Goal: Entertainment & Leisure: Browse casually

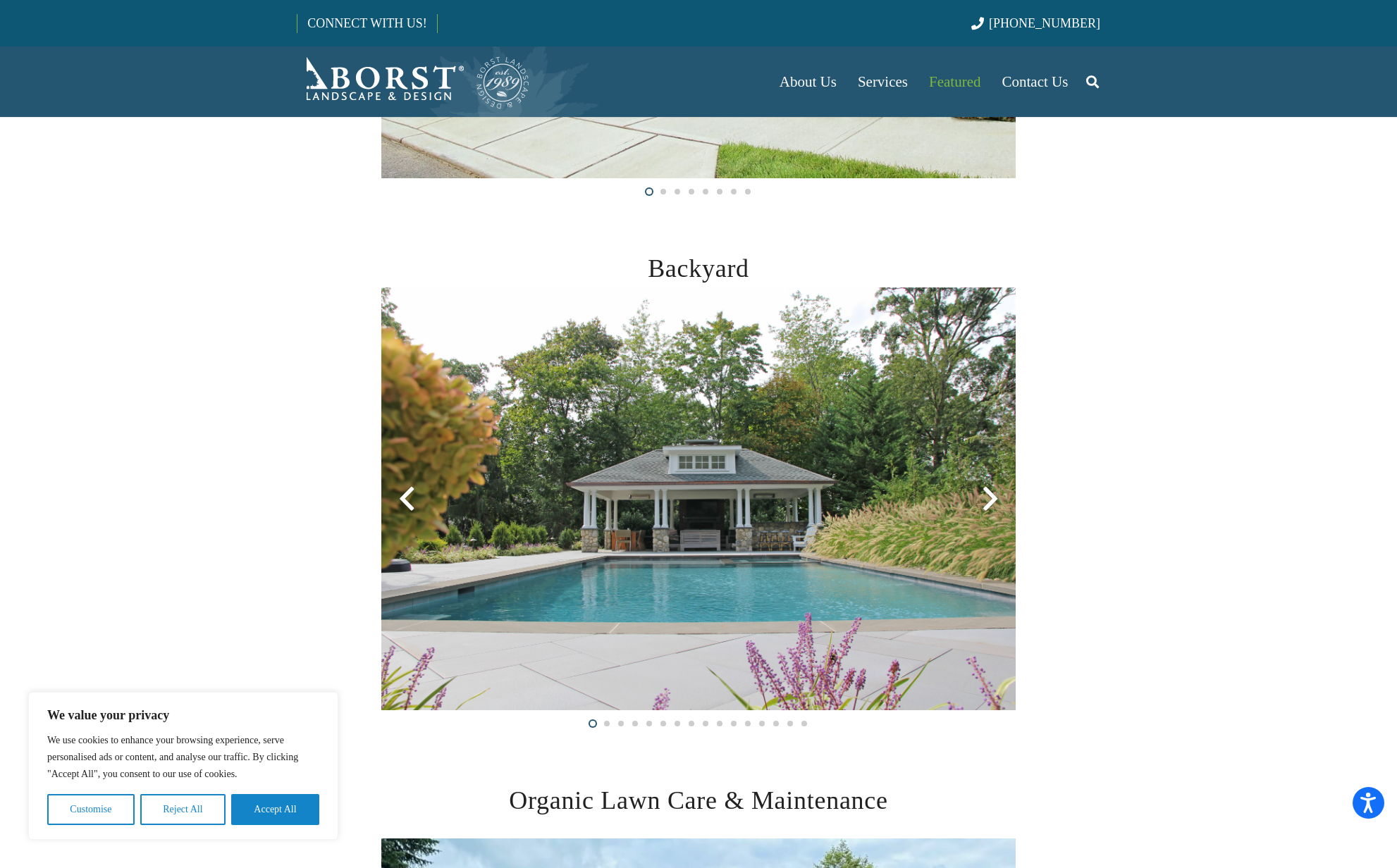
scroll to position [730, 0]
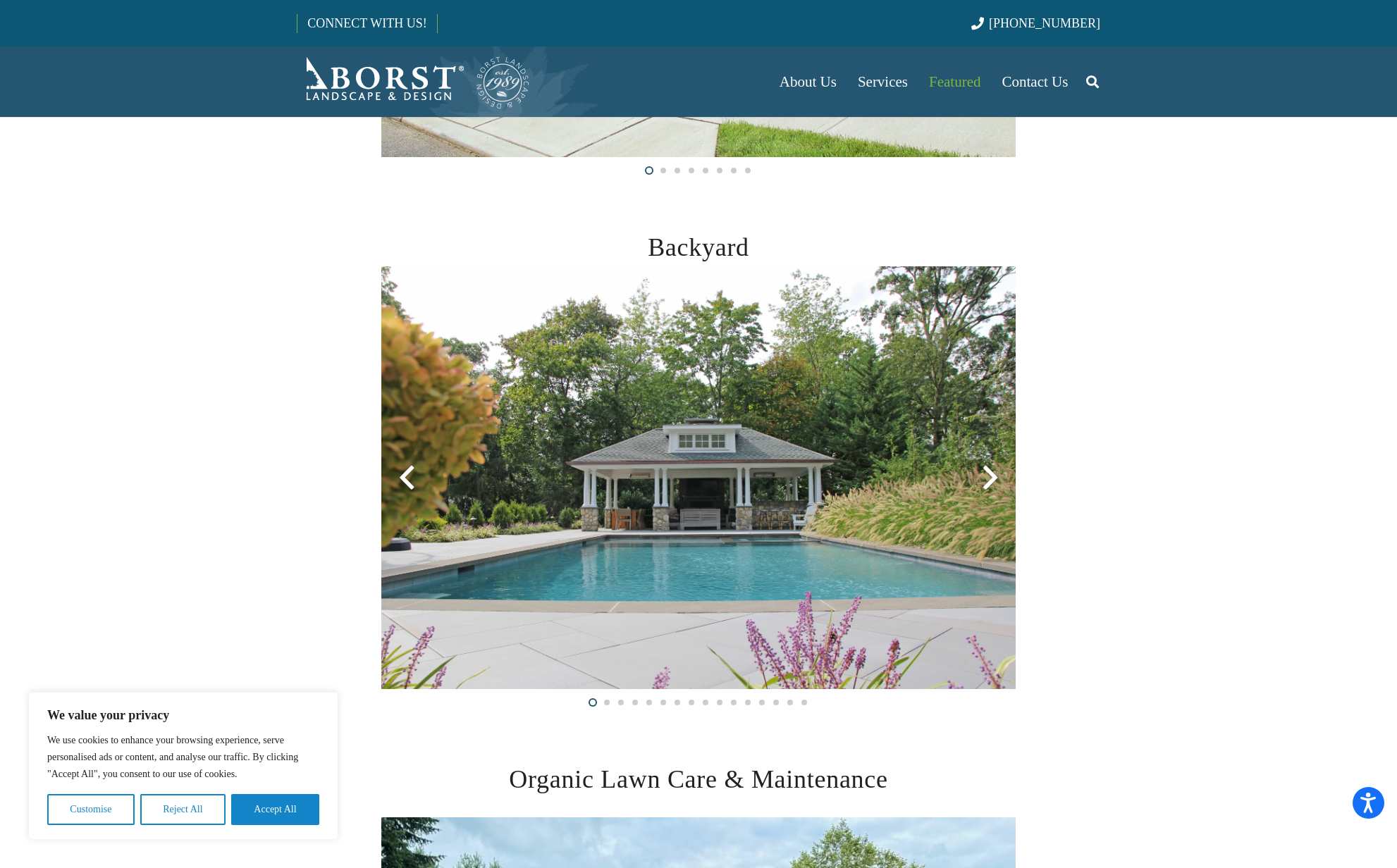
click at [586, 549] on img at bounding box center [698, 478] width 634 height 423
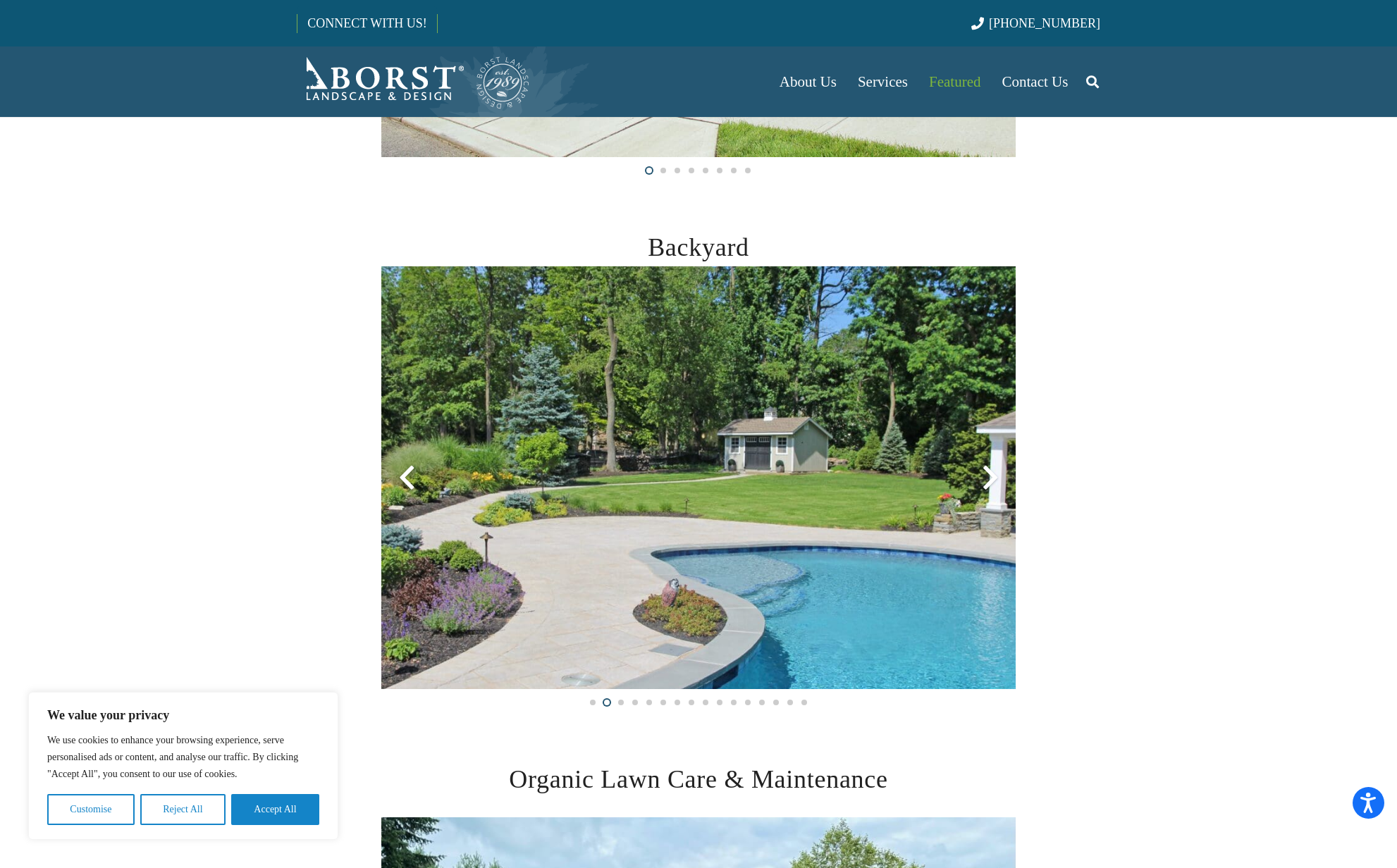
click at [750, 483] on img at bounding box center [698, 478] width 634 height 423
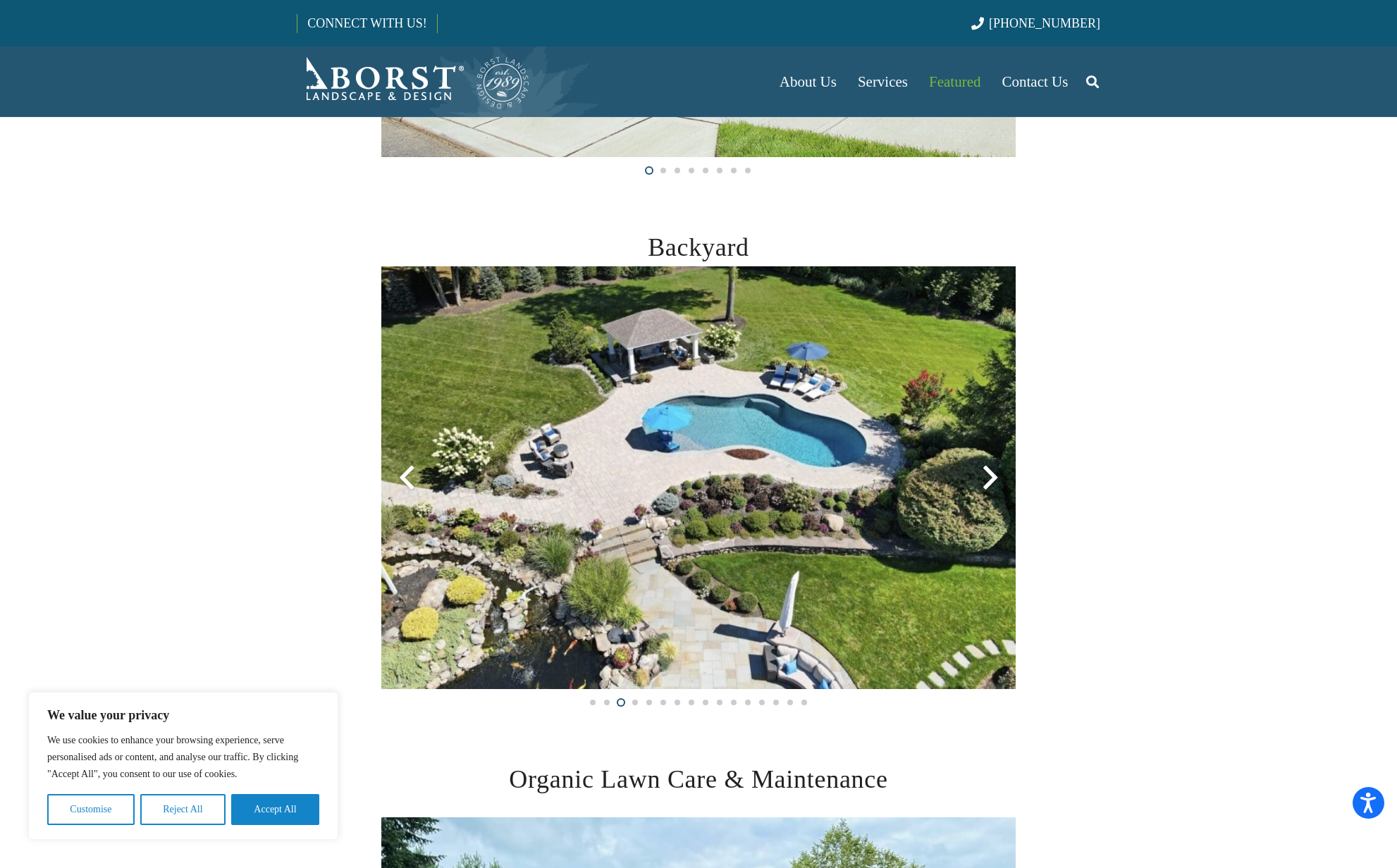
click at [459, 461] on img at bounding box center [698, 478] width 634 height 423
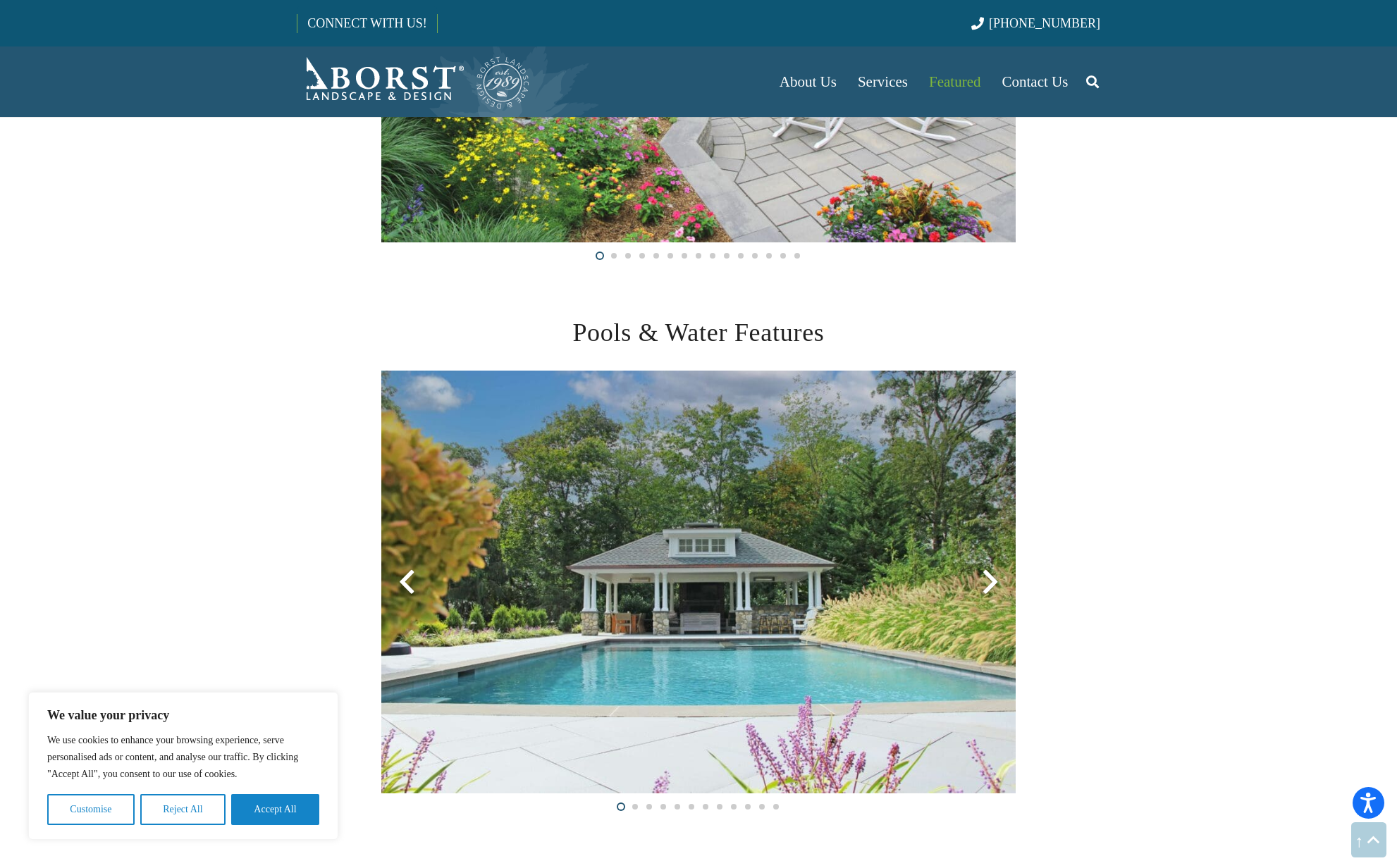
scroll to position [2330, 0]
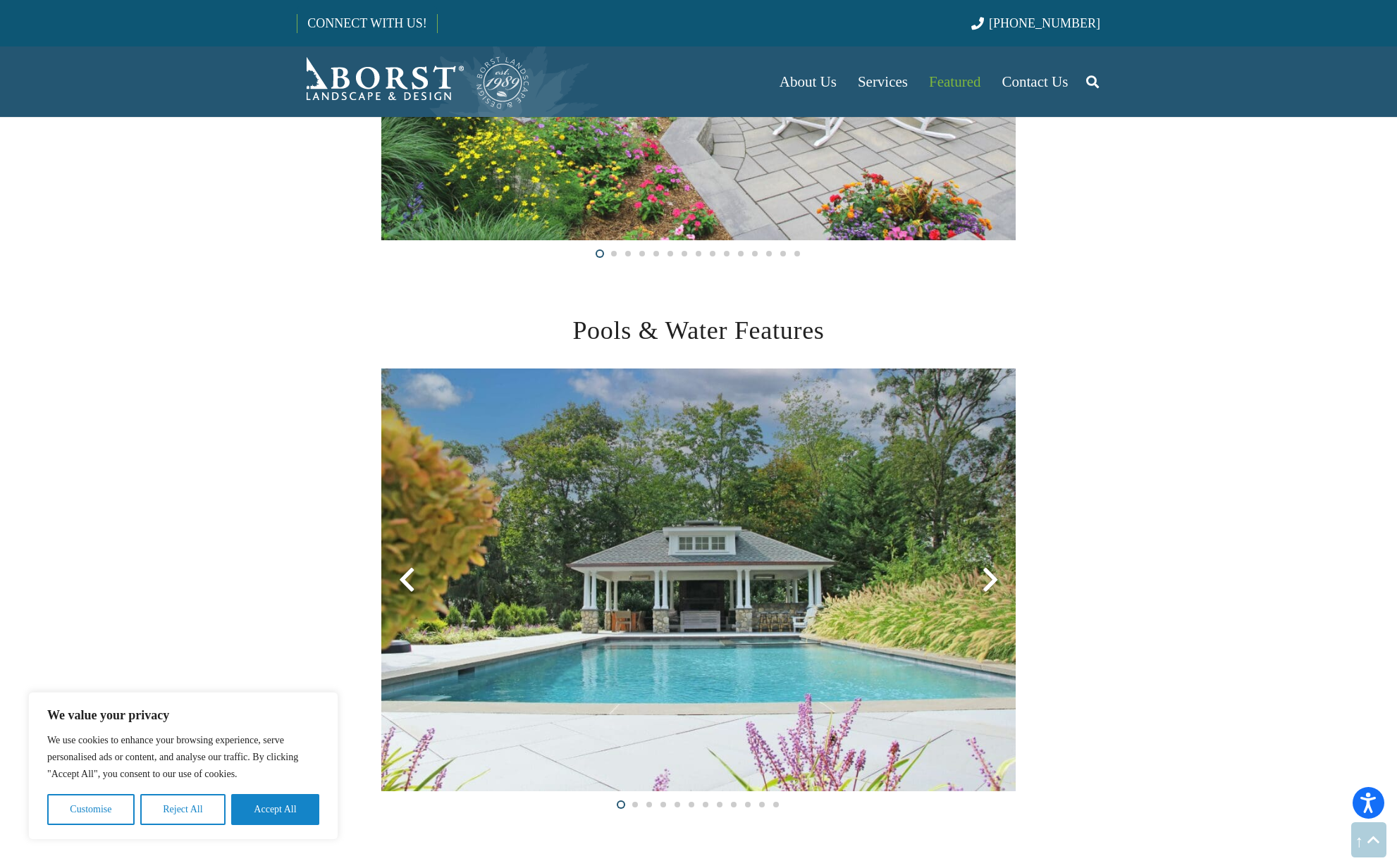
click at [753, 550] on img at bounding box center [698, 580] width 634 height 423
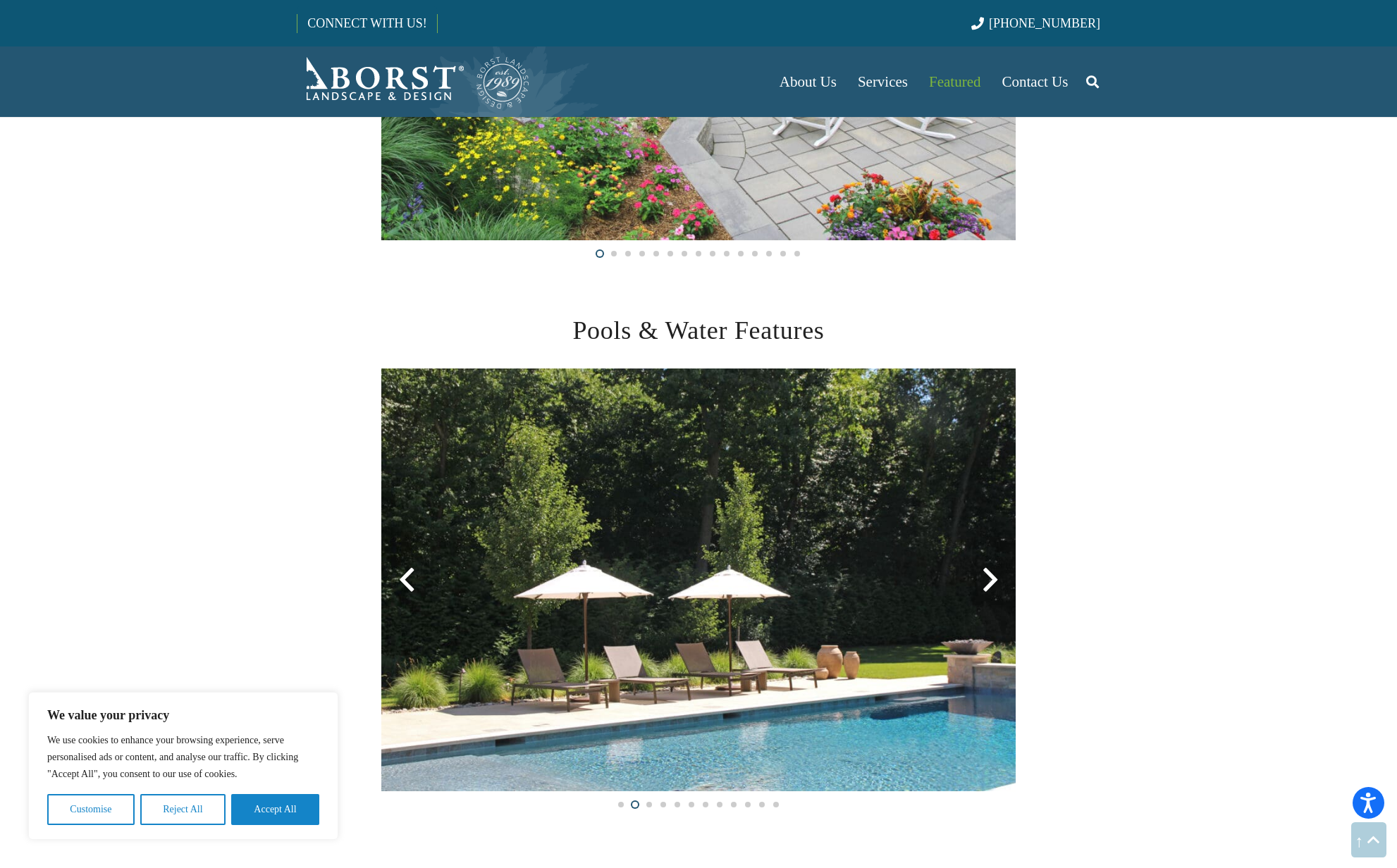
click at [861, 503] on img at bounding box center [698, 580] width 634 height 423
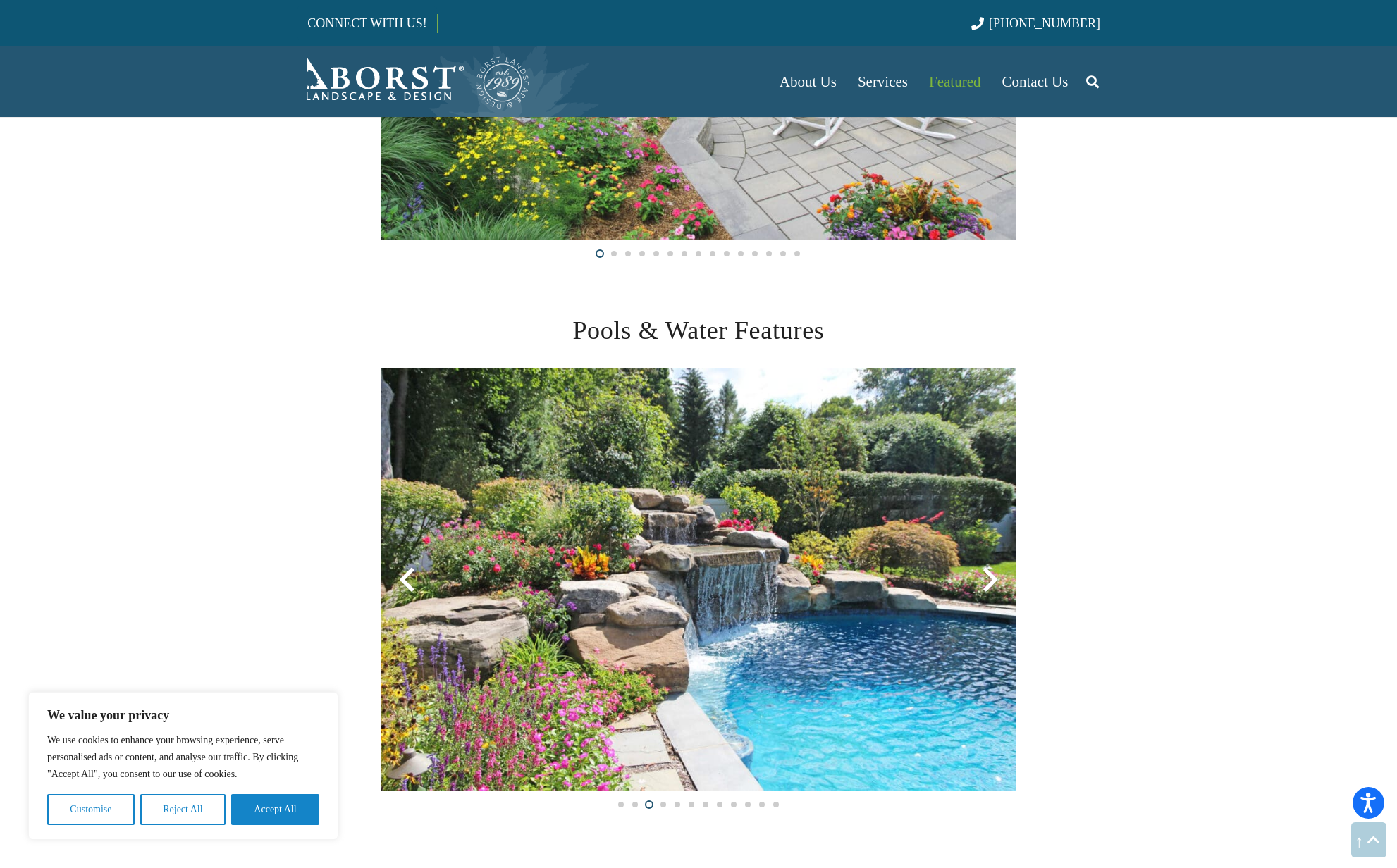
click at [993, 473] on img at bounding box center [698, 580] width 634 height 423
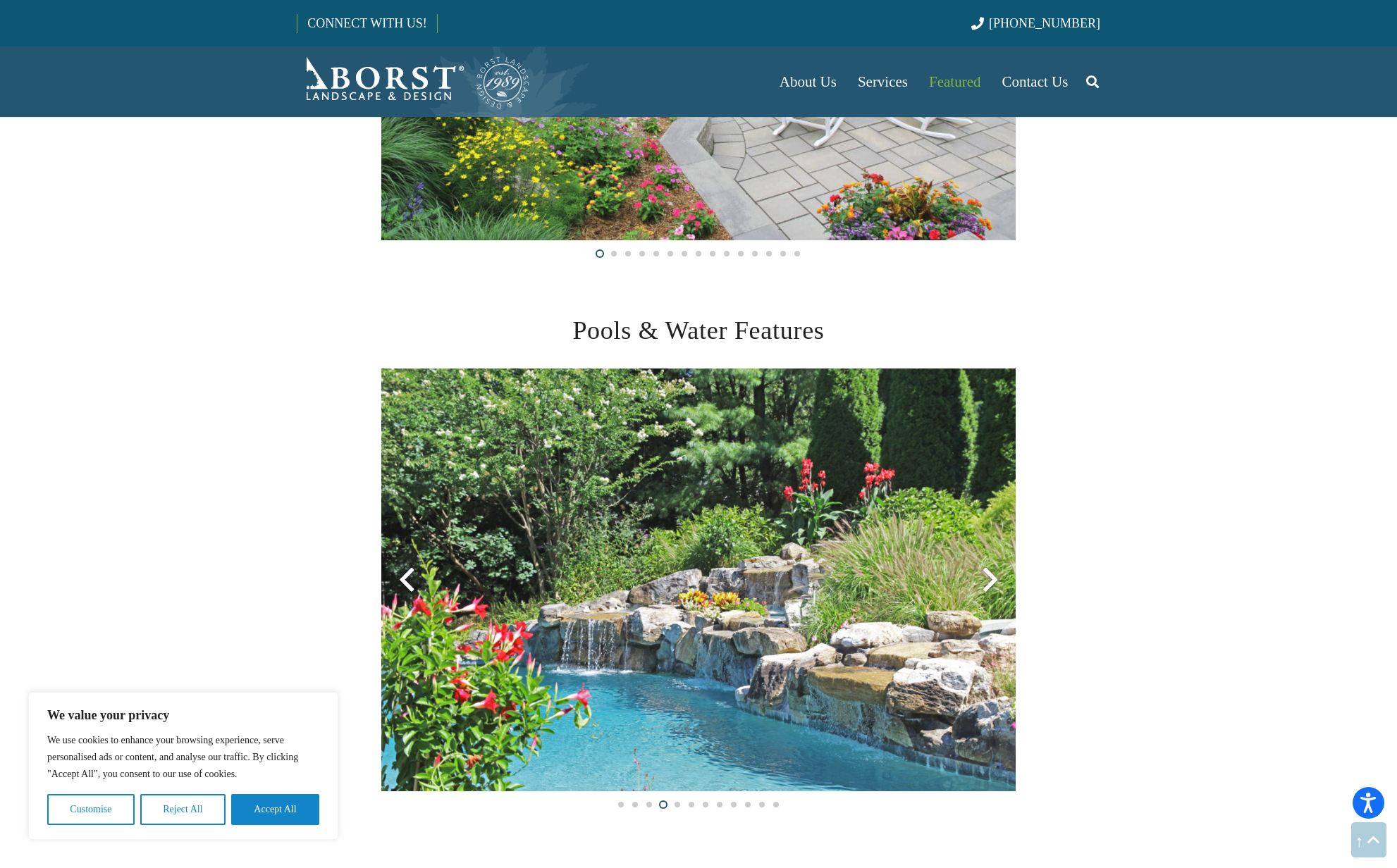
click at [989, 482] on img at bounding box center [698, 580] width 634 height 423
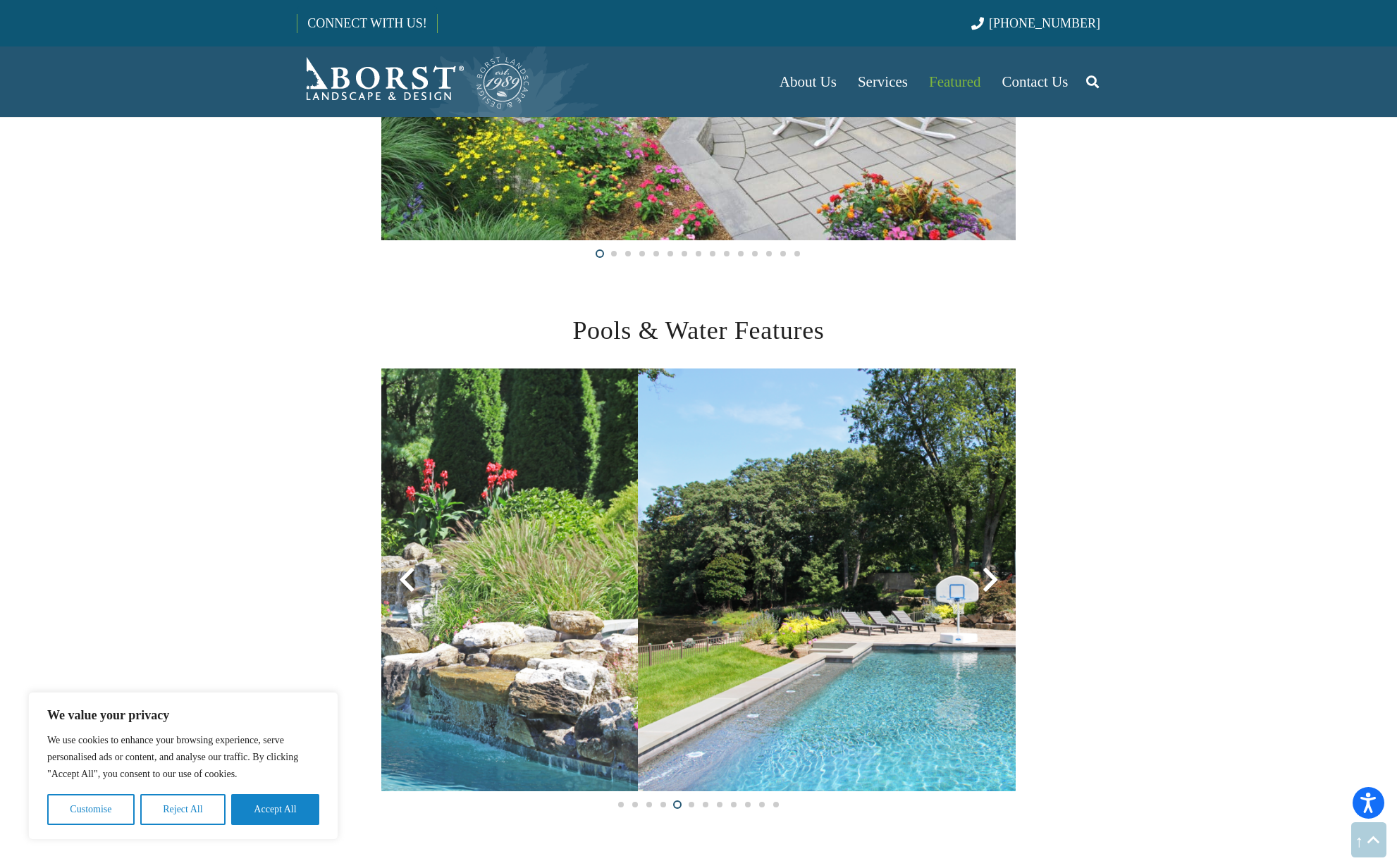
click at [791, 436] on img at bounding box center [955, 580] width 634 height 423
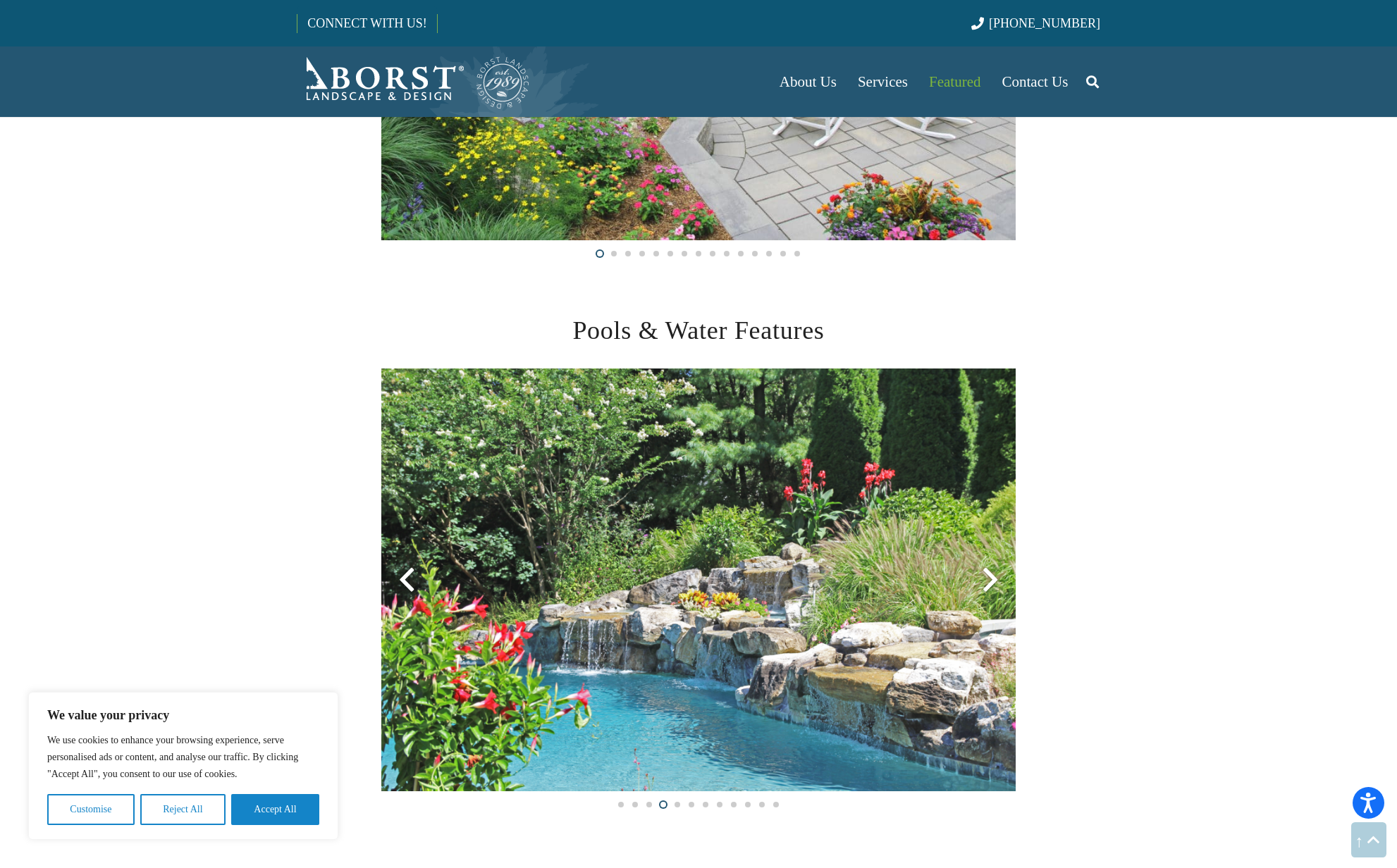
click at [968, 564] on div at bounding box center [990, 580] width 51 height 51
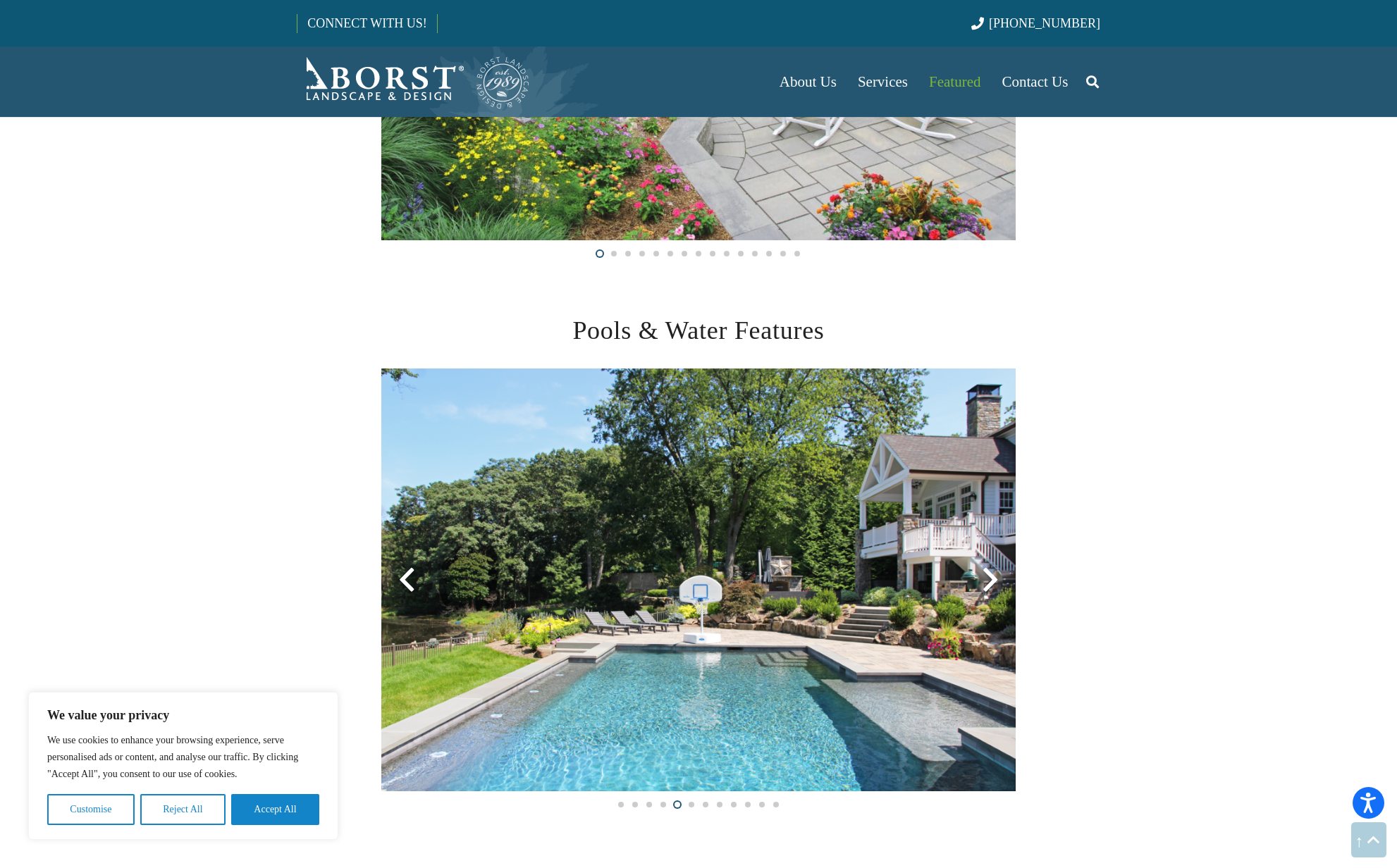
click at [968, 564] on div at bounding box center [990, 580] width 51 height 51
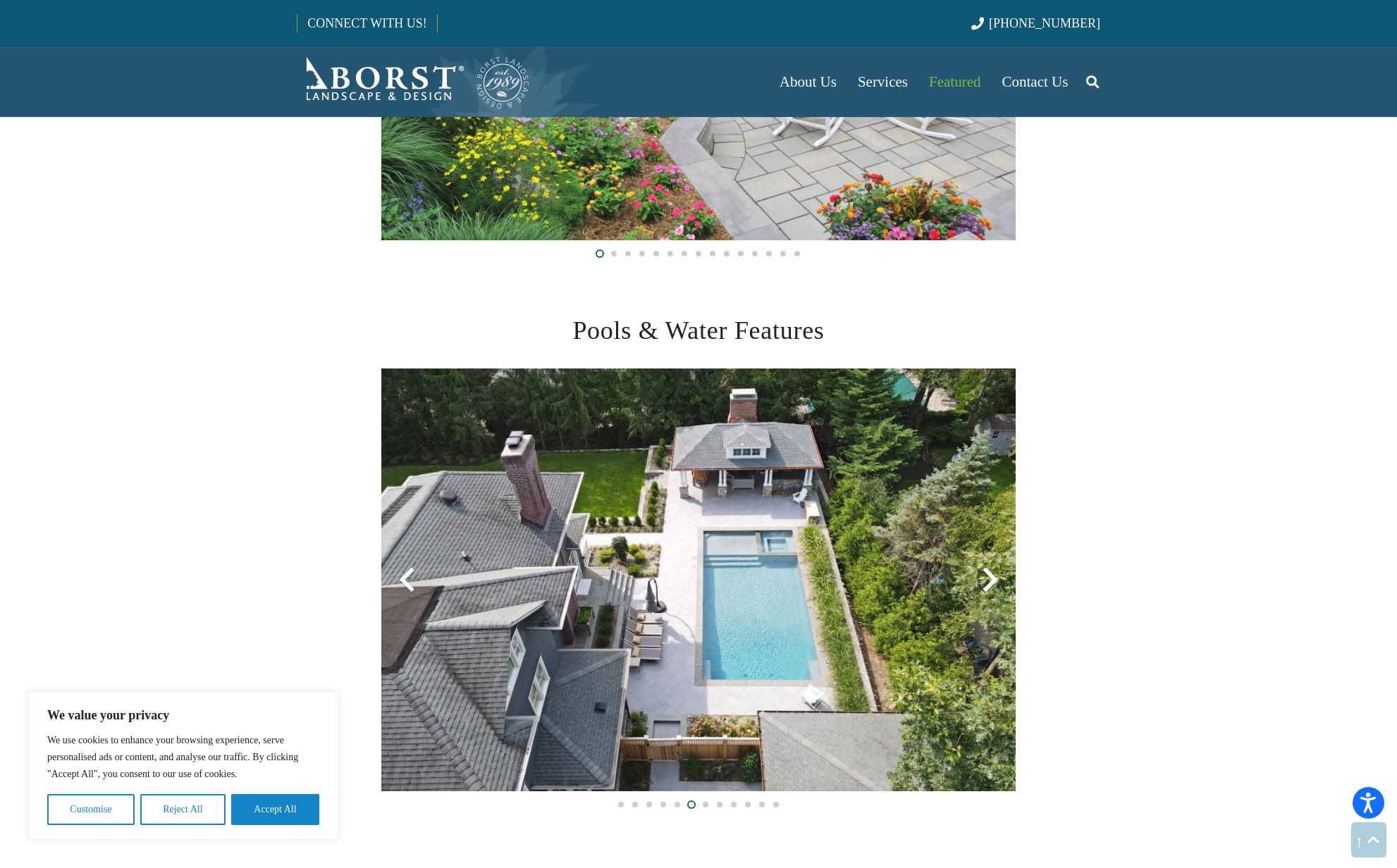
click at [865, 508] on img at bounding box center [698, 580] width 634 height 423
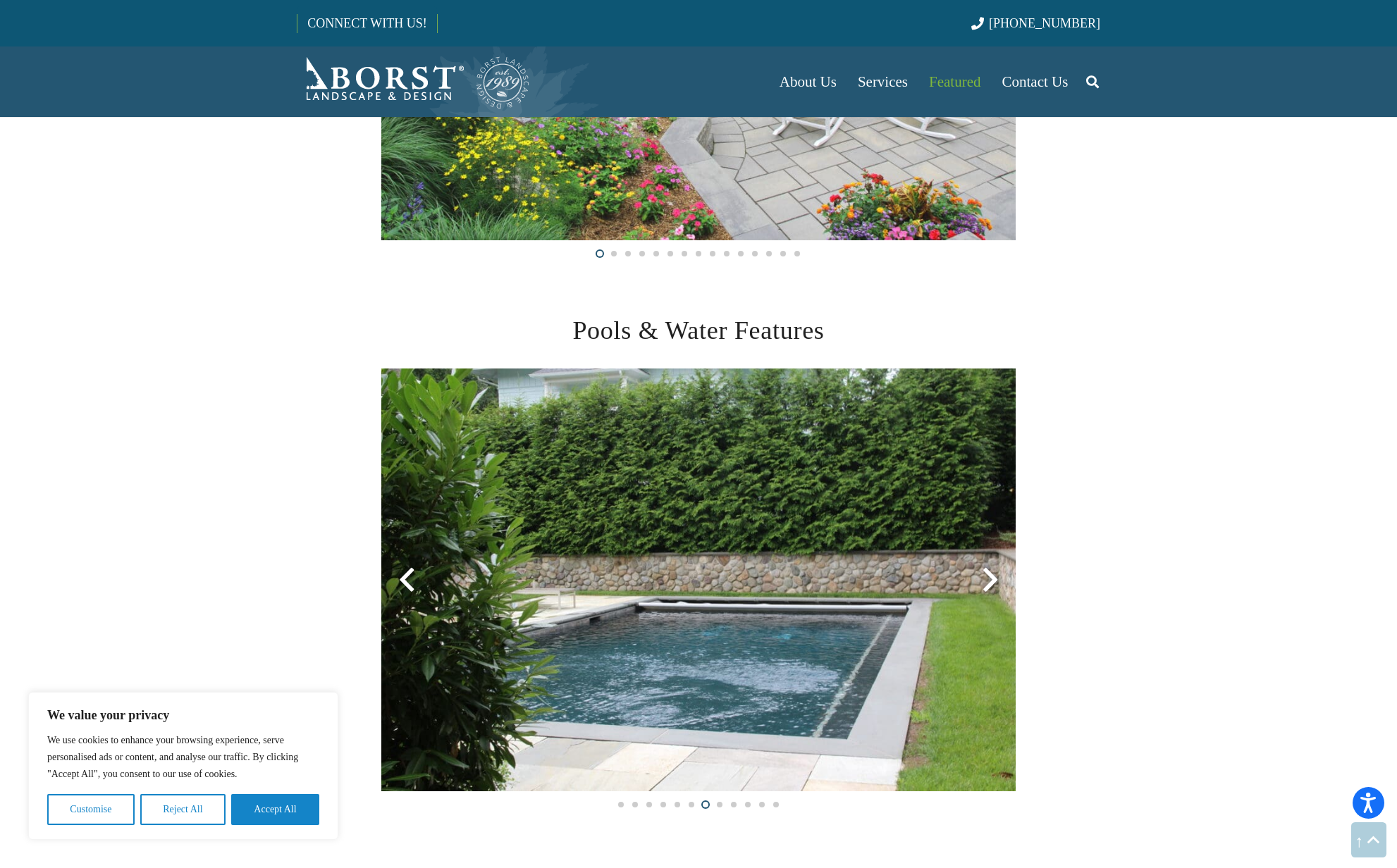
click at [923, 569] on img at bounding box center [698, 580] width 634 height 423
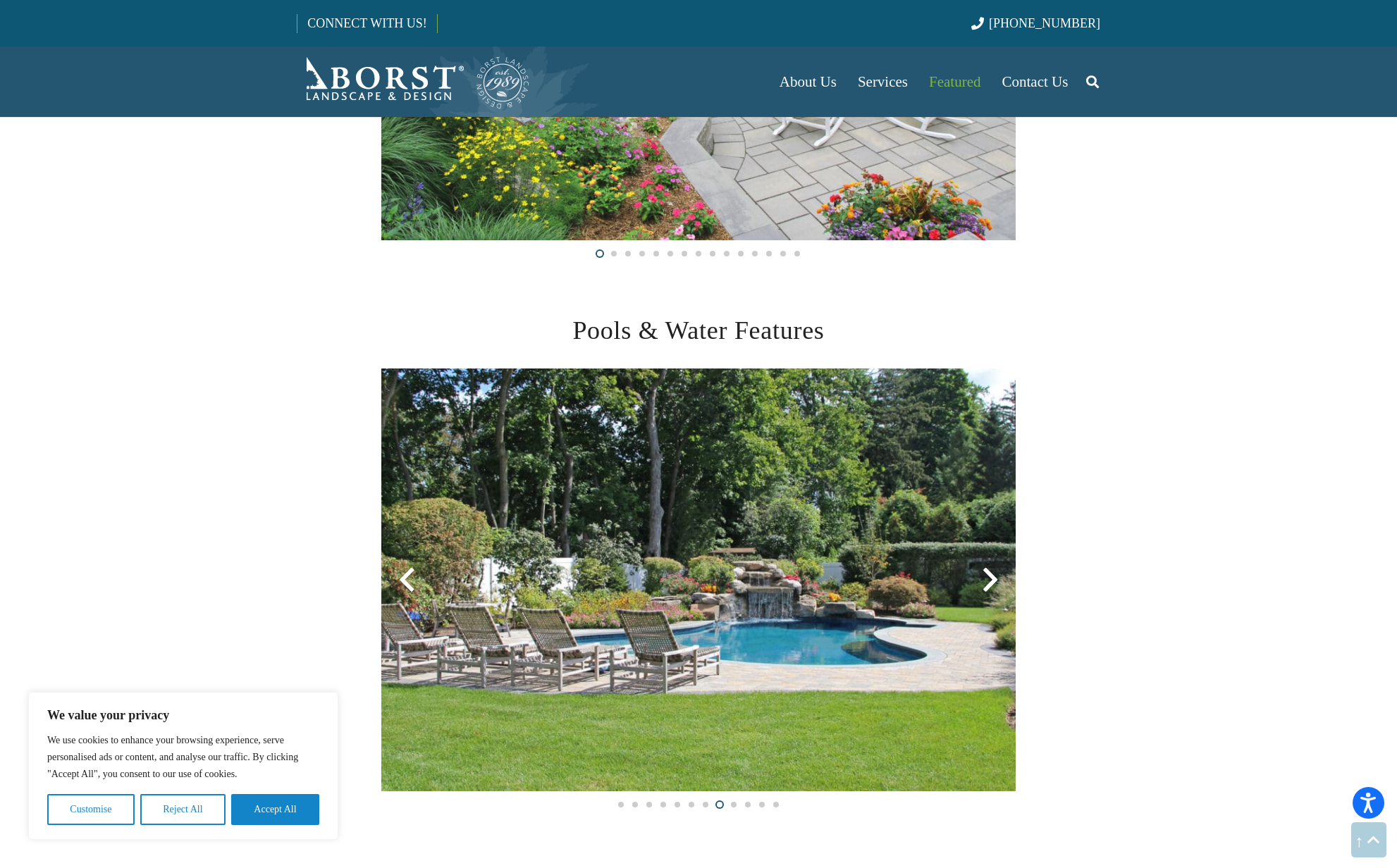
click at [974, 575] on div at bounding box center [990, 580] width 51 height 51
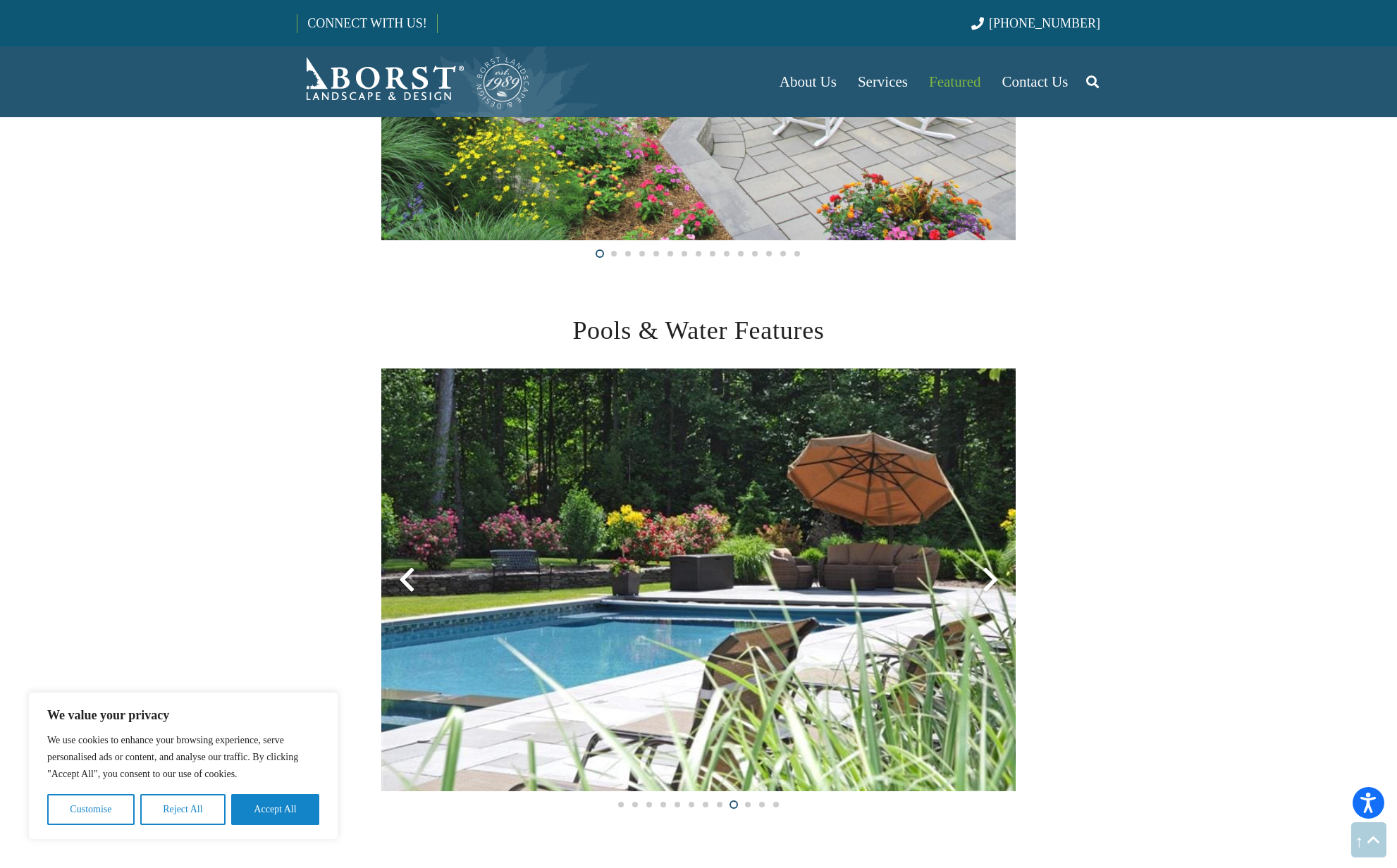
click at [974, 575] on div at bounding box center [990, 580] width 51 height 51
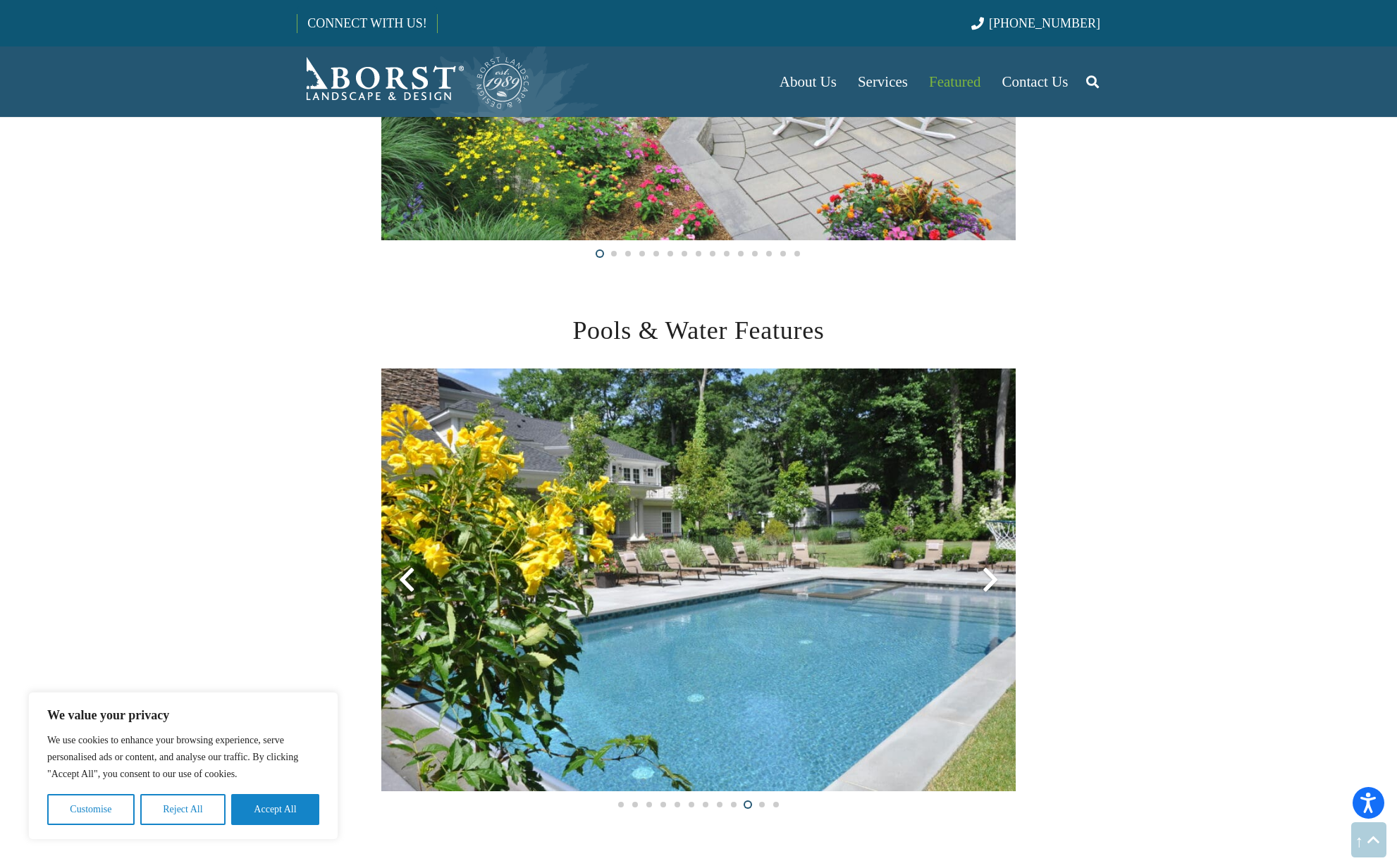
click at [974, 575] on div at bounding box center [990, 580] width 51 height 51
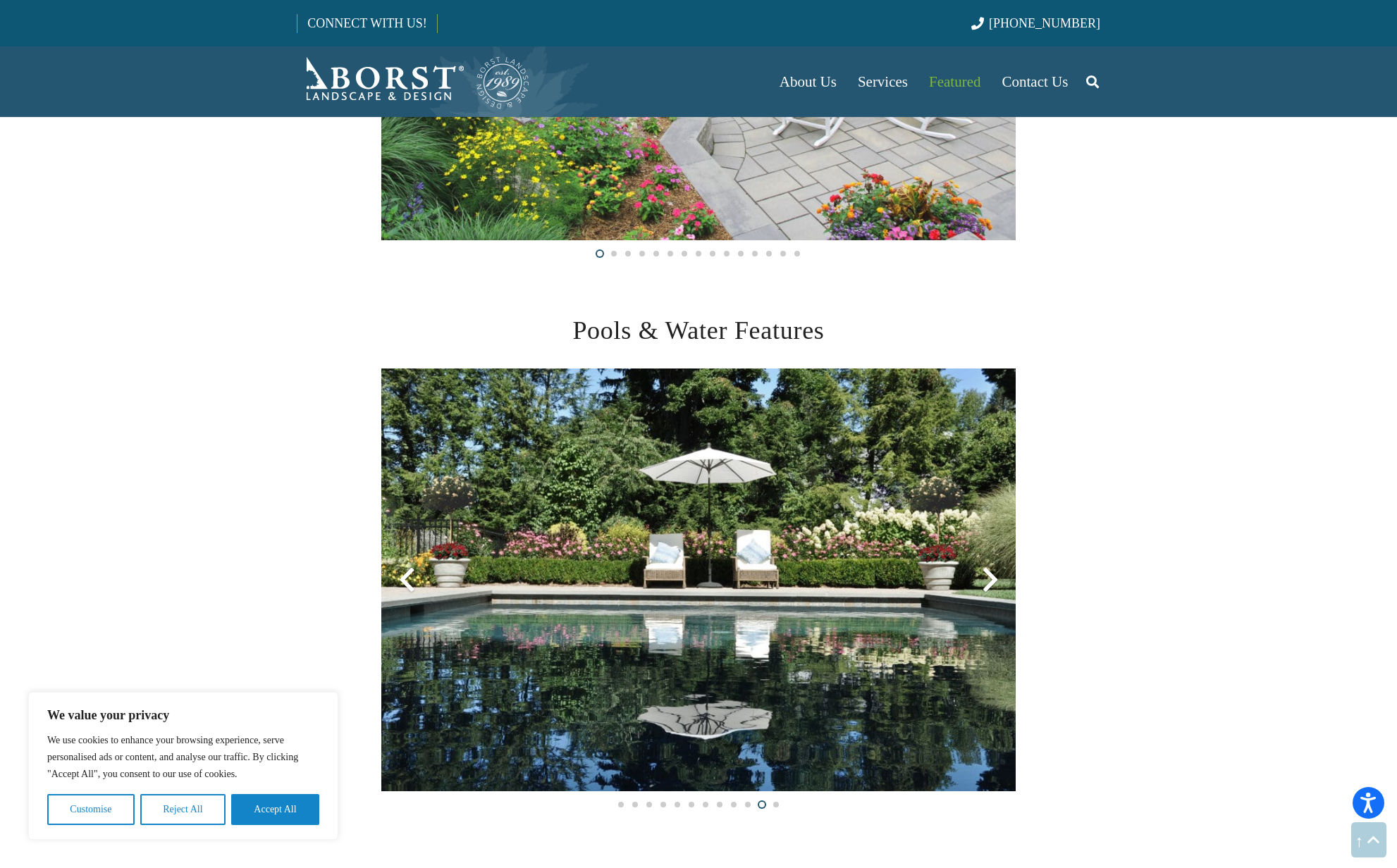
click at [974, 575] on div at bounding box center [990, 580] width 51 height 51
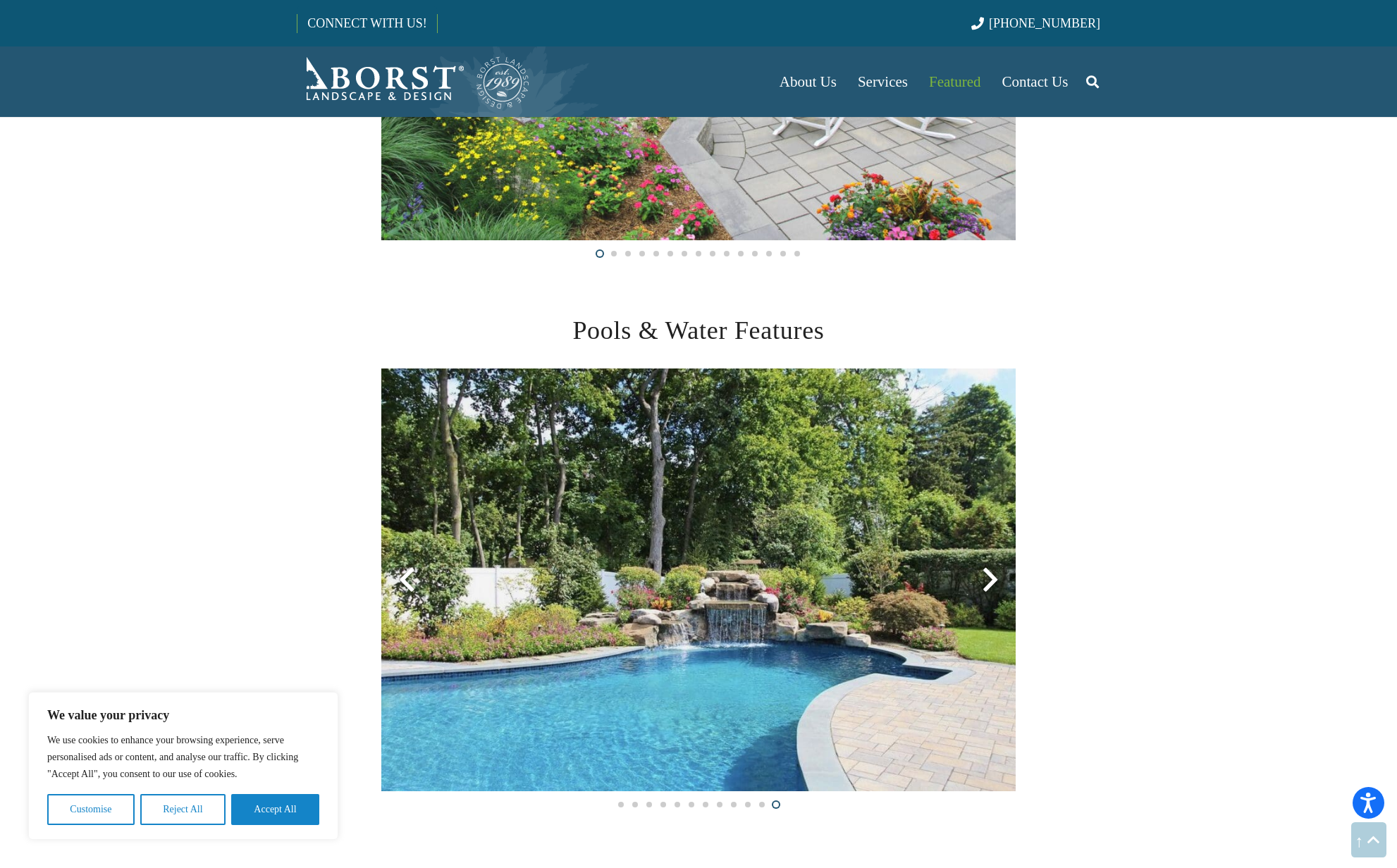
click at [974, 575] on div at bounding box center [990, 580] width 51 height 51
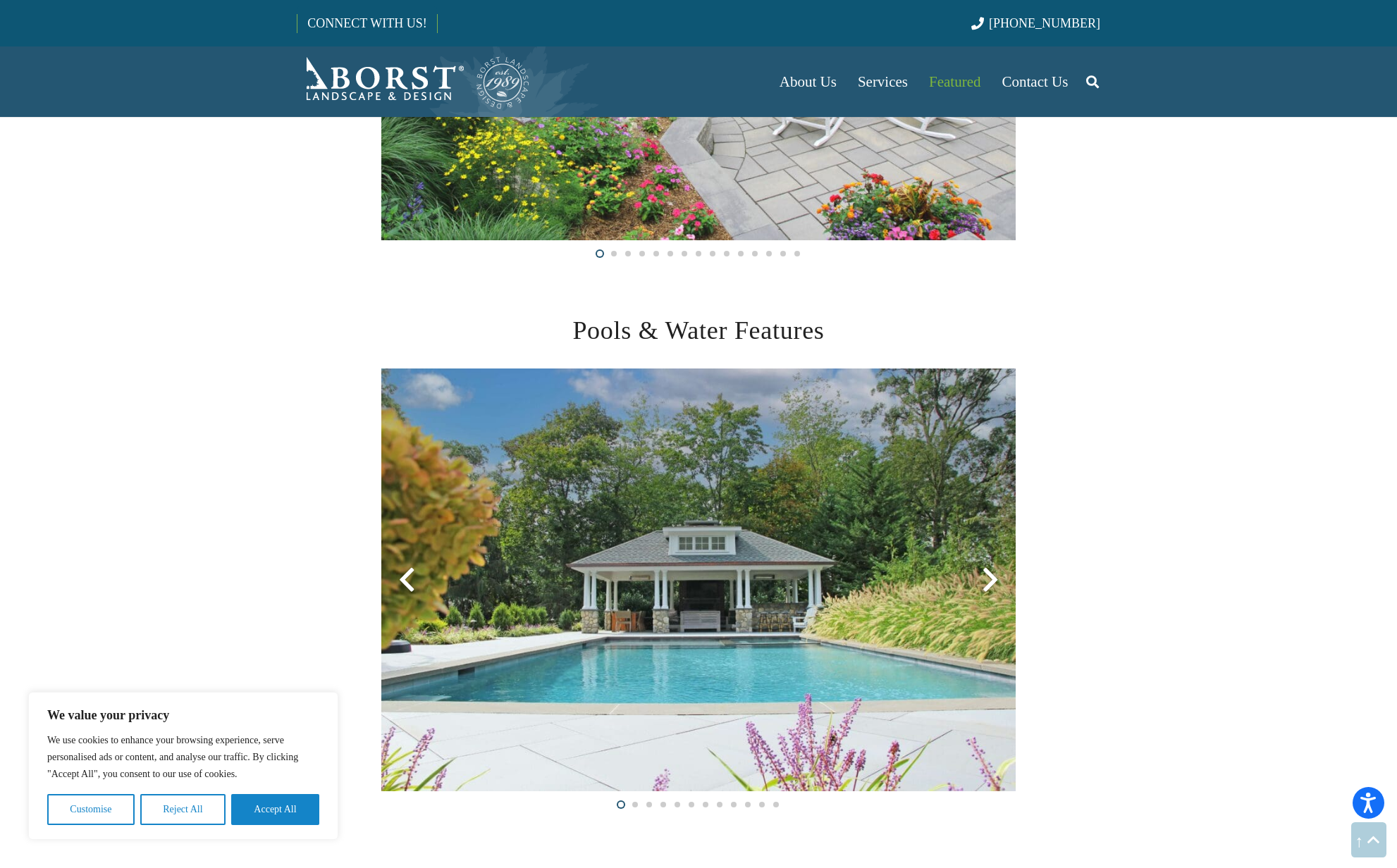
click at [974, 575] on div at bounding box center [990, 580] width 51 height 51
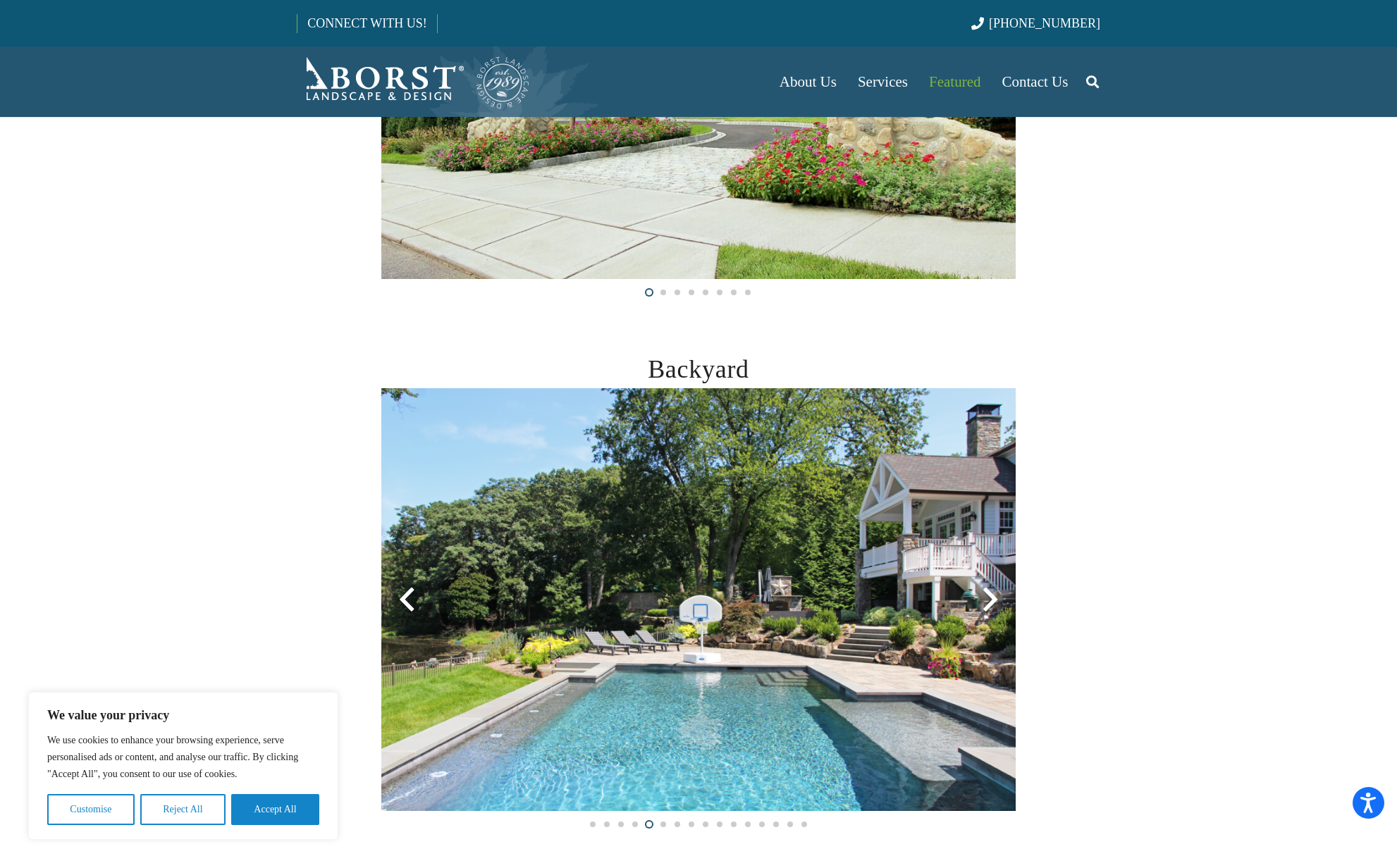
scroll to position [0, 0]
